Goal: Task Accomplishment & Management: Use online tool/utility

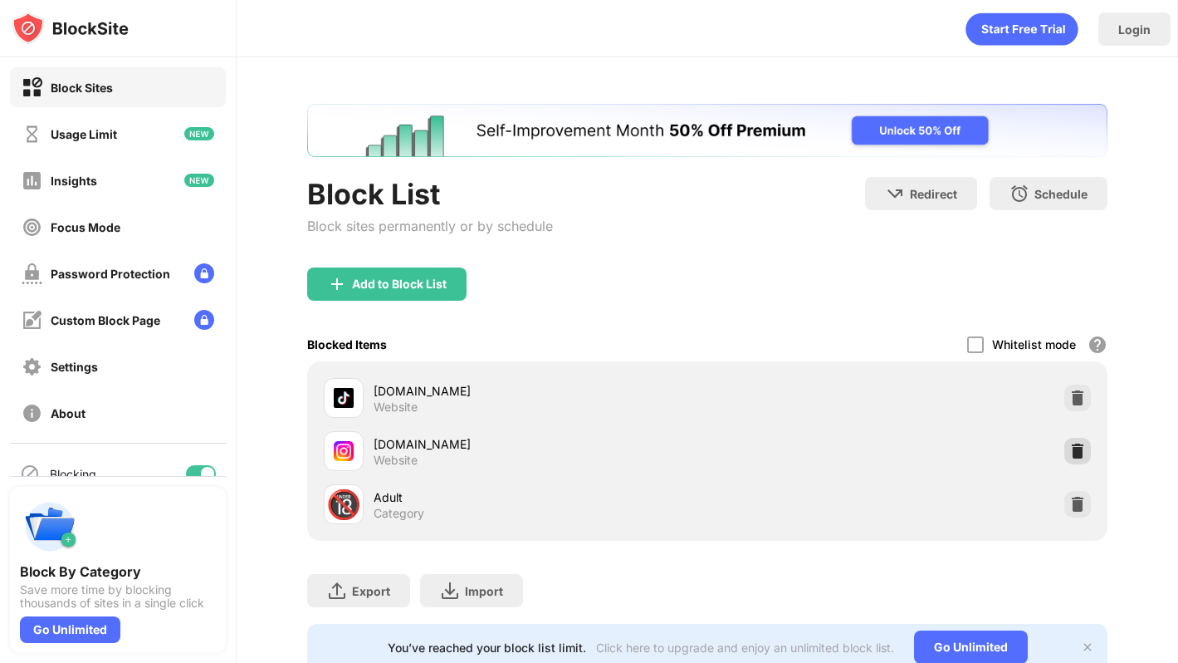
click at [1086, 450] on div at bounding box center [1077, 451] width 27 height 27
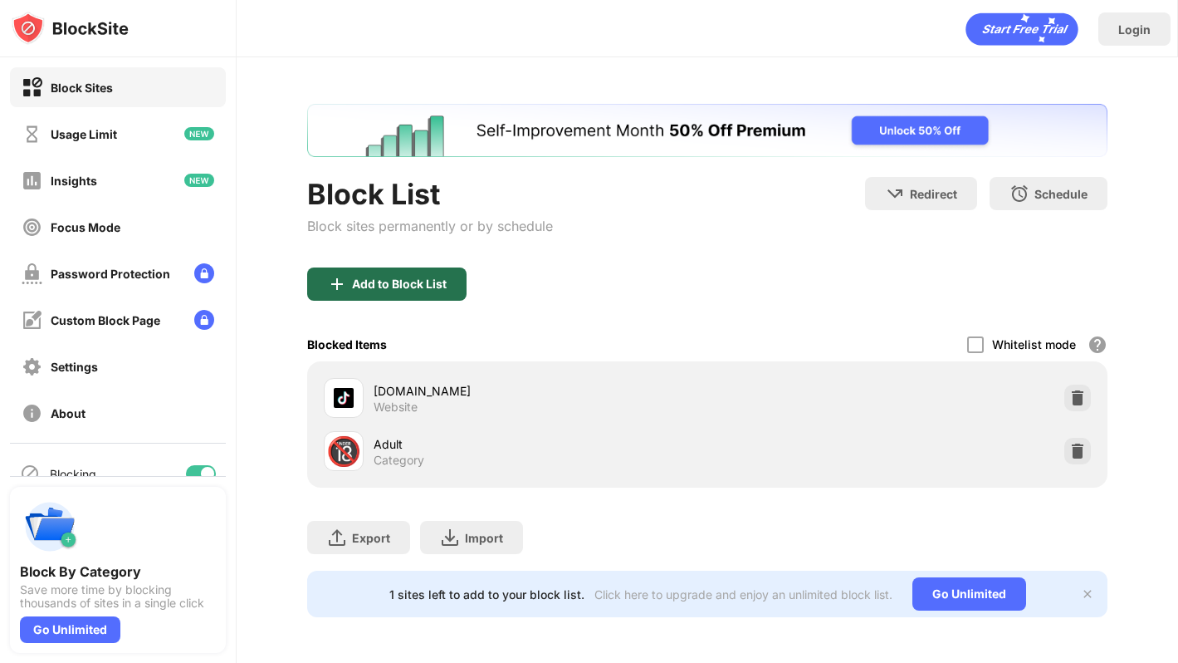
click at [404, 285] on div "Add to Block List" at bounding box center [399, 283] width 95 height 13
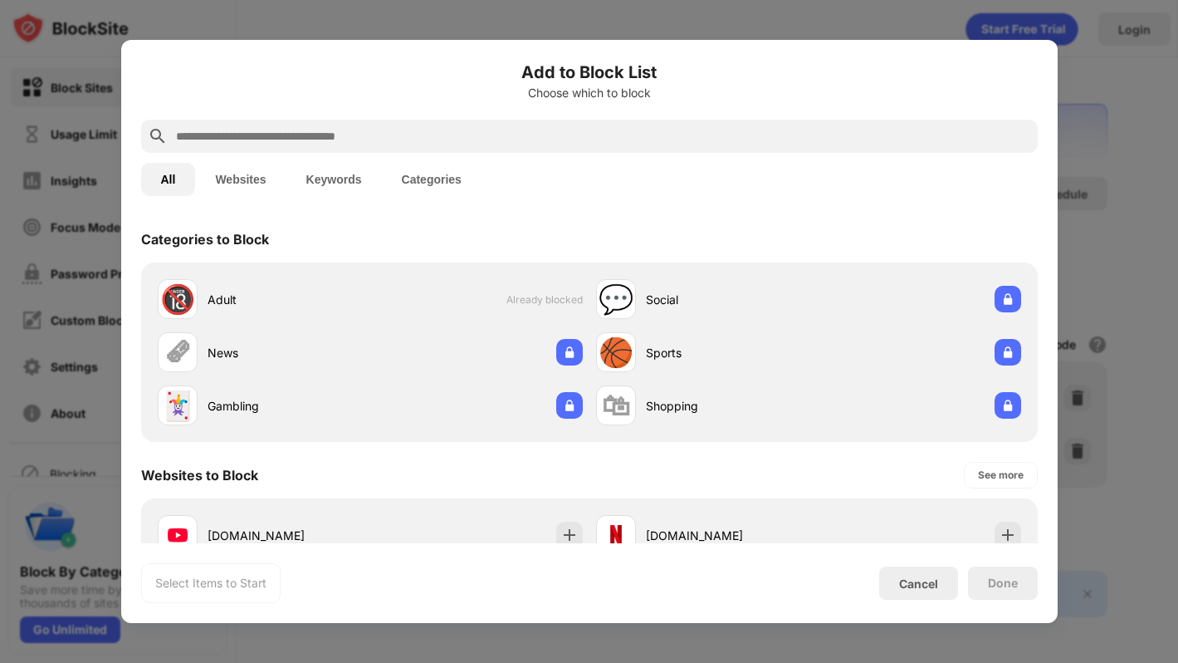
click at [373, 134] on input "text" at bounding box center [602, 136] width 857 height 20
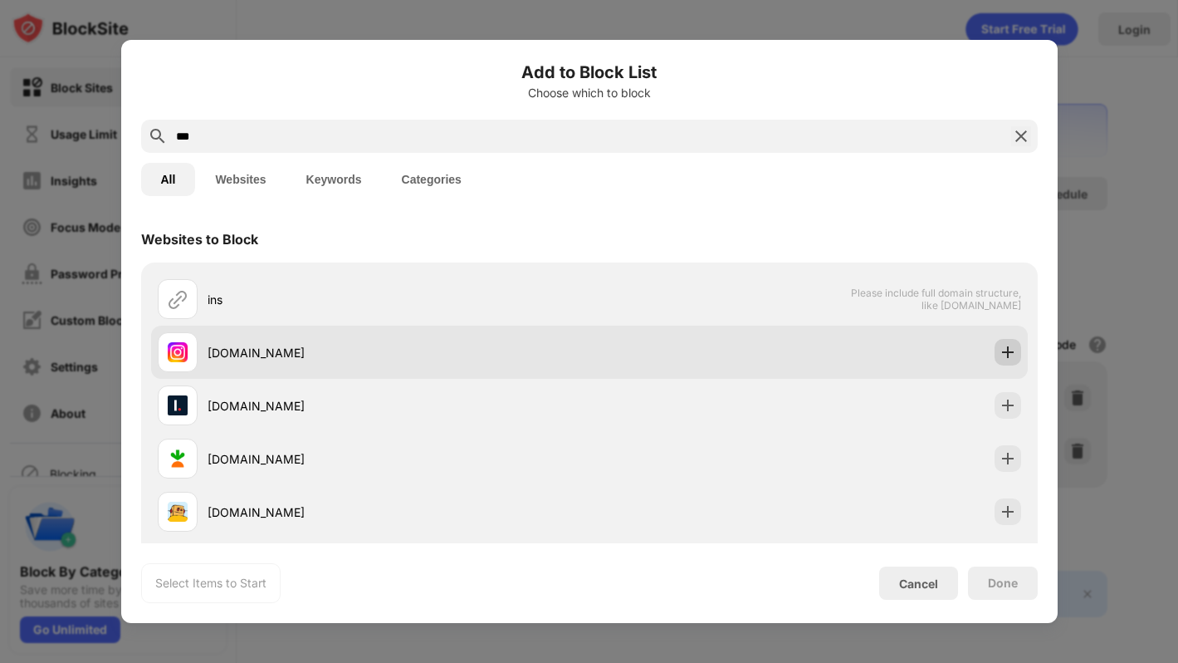
type input "***"
click at [1014, 354] on img at bounding box center [1008, 352] width 17 height 17
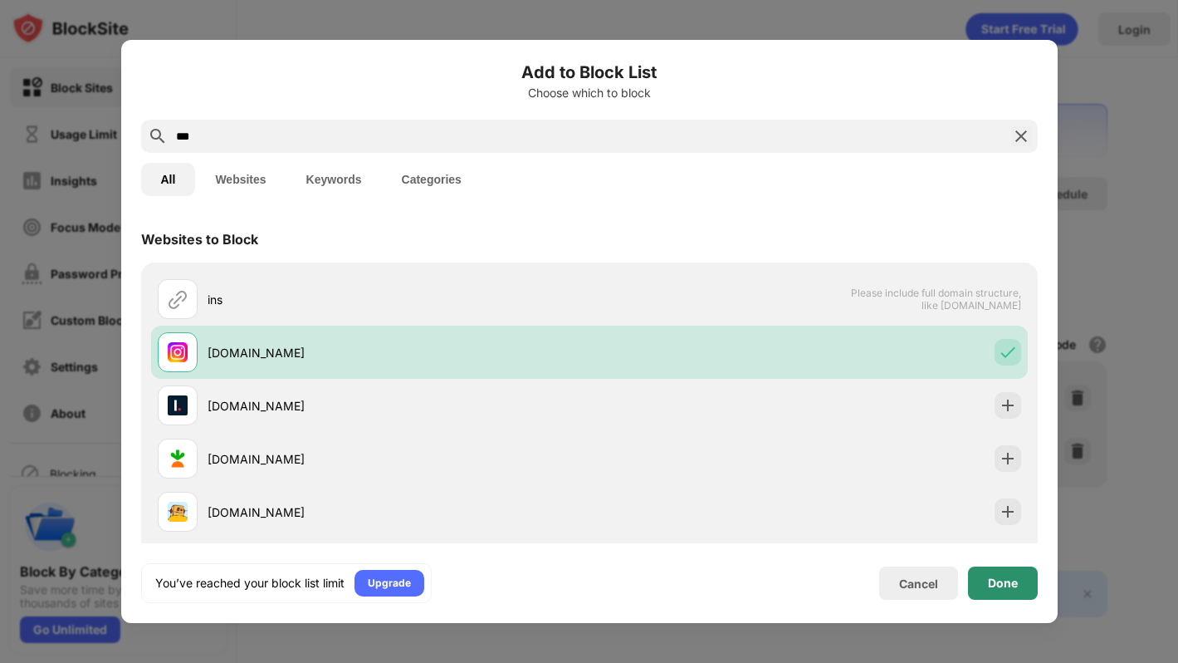
click at [988, 580] on div "Done" at bounding box center [1003, 582] width 30 height 13
